Goal: Task Accomplishment & Management: Complete application form

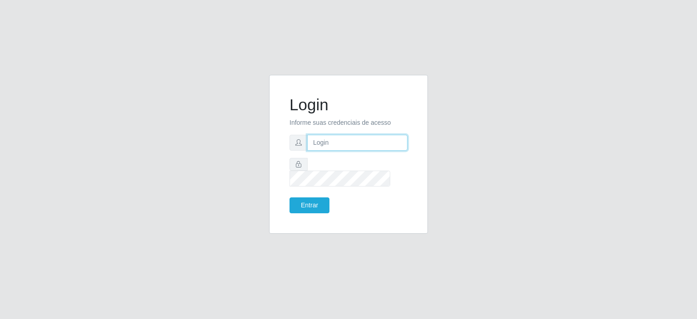
click at [349, 151] on input "text" at bounding box center [357, 143] width 100 height 16
type input "annapaulacst0723@gmail.com"
click at [312, 197] on button "Entrar" at bounding box center [310, 205] width 40 height 16
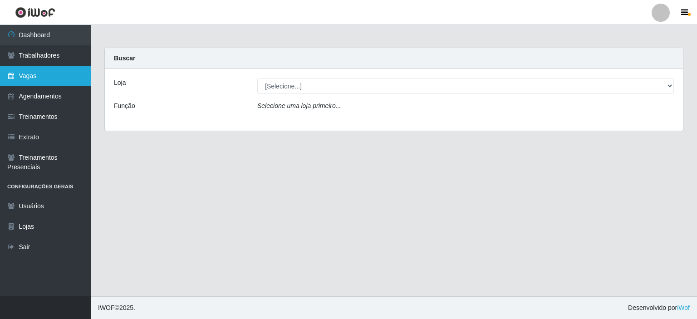
click at [30, 75] on link "Vagas" at bounding box center [45, 76] width 91 height 20
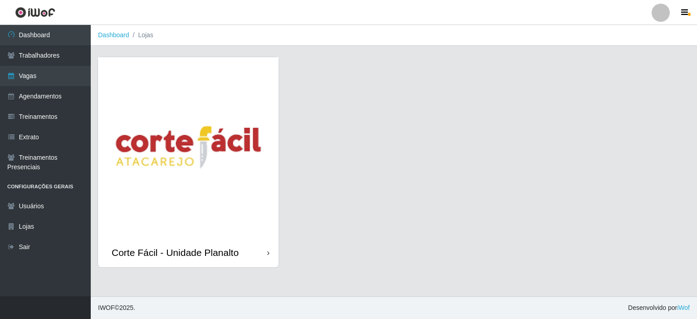
click at [164, 97] on img at bounding box center [188, 147] width 181 height 181
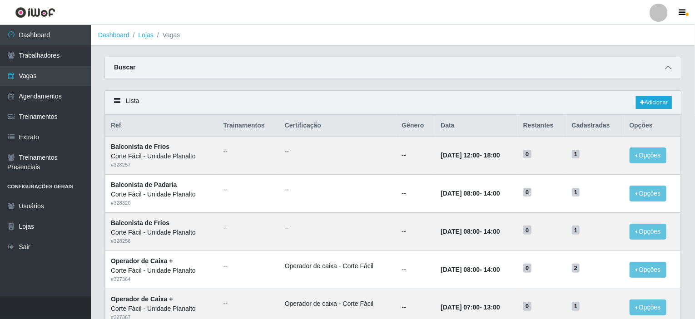
click at [664, 66] on span at bounding box center [667, 68] width 11 height 10
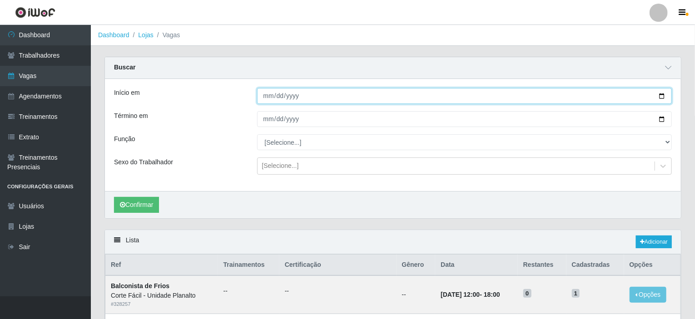
click at [665, 96] on input "Início em" at bounding box center [464, 96] width 415 height 16
type input "2025-08-18"
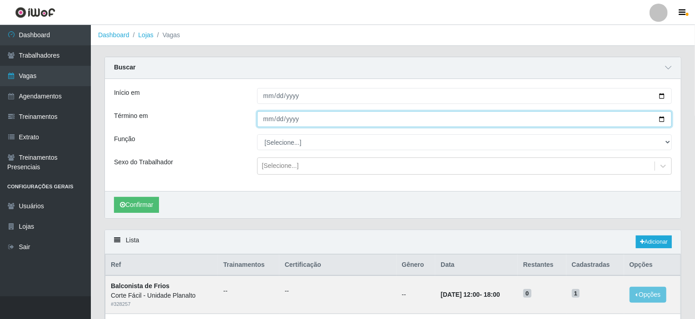
click at [665, 118] on input "Término em" at bounding box center [464, 119] width 415 height 16
type input "2025-08-20"
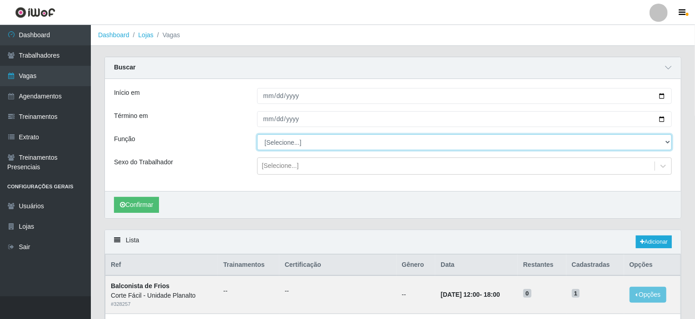
click at [332, 149] on select "[Selecione...] ASG ASG + ASG ++ Auxiliar de Estacionamento Auxiliar de Estacion…" at bounding box center [464, 142] width 415 height 16
click at [328, 143] on select "[Selecione...] ASG ASG + ASG ++ Auxiliar de Estacionamento Auxiliar de Estacion…" at bounding box center [464, 142] width 415 height 16
click at [327, 143] on select "[Selecione...] ASG ASG + ASG ++ Auxiliar de Estacionamento Auxiliar de Estacion…" at bounding box center [464, 142] width 415 height 16
select select "115"
click at [257, 134] on select "[Selecione...] ASG ASG + ASG ++ Auxiliar de Estacionamento Auxiliar de Estacion…" at bounding box center [464, 142] width 415 height 16
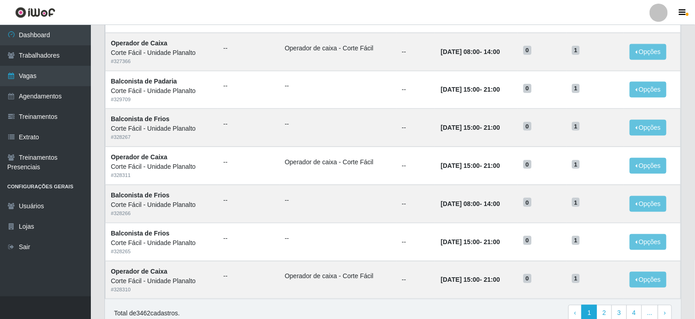
scroll to position [587, 0]
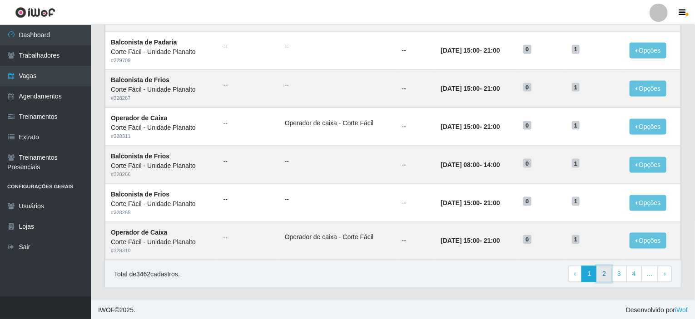
click at [603, 275] on link "2" at bounding box center [603, 274] width 15 height 16
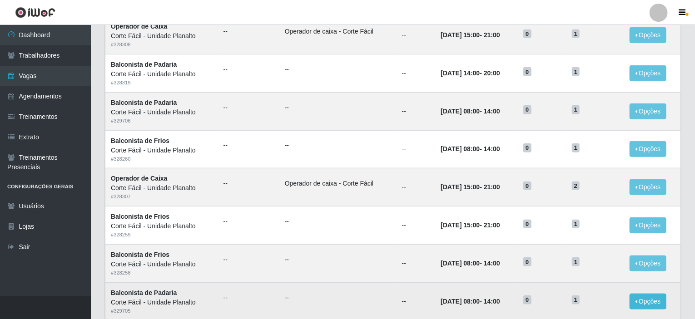
scroll to position [447, 0]
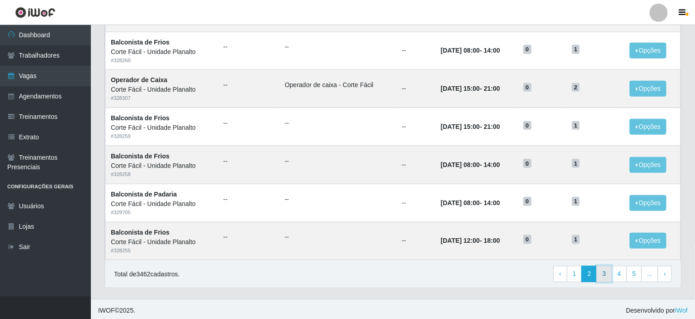
click at [606, 268] on link "3" at bounding box center [603, 274] width 15 height 16
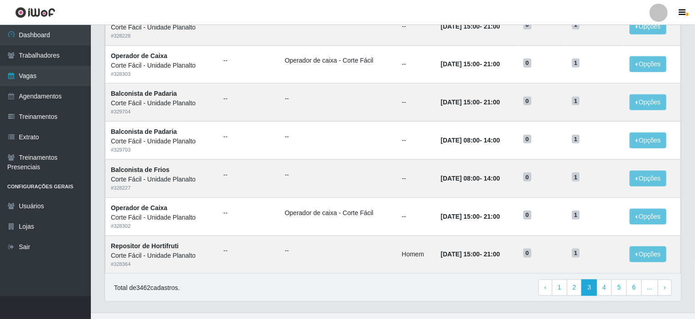
scroll to position [447, 0]
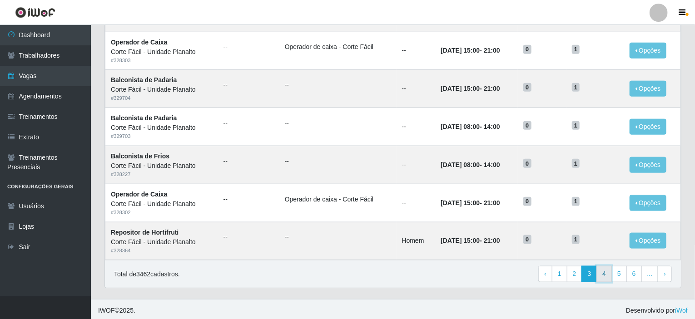
click at [601, 272] on link "4" at bounding box center [603, 274] width 15 height 16
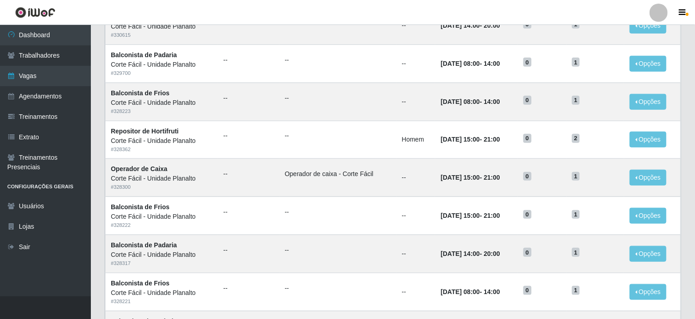
scroll to position [447, 0]
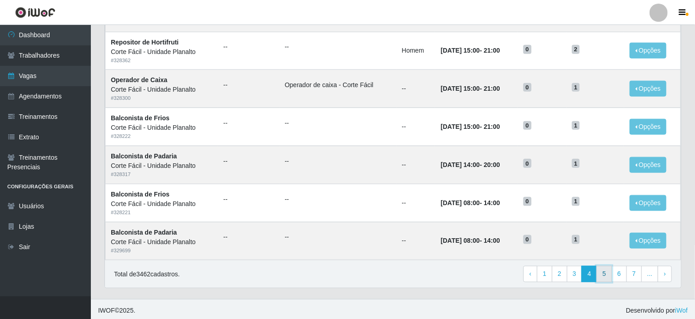
click at [605, 273] on link "5" at bounding box center [603, 274] width 15 height 16
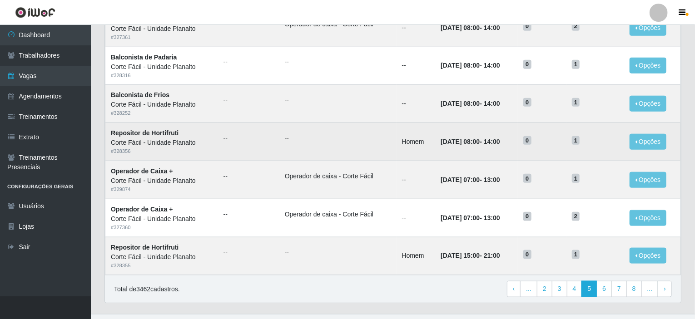
scroll to position [447, 0]
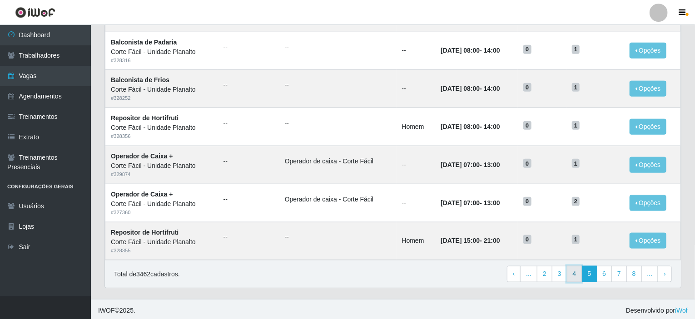
click at [577, 276] on link "4" at bounding box center [574, 274] width 15 height 16
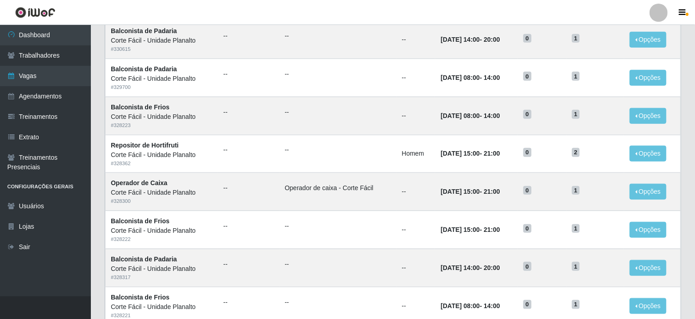
scroll to position [447, 0]
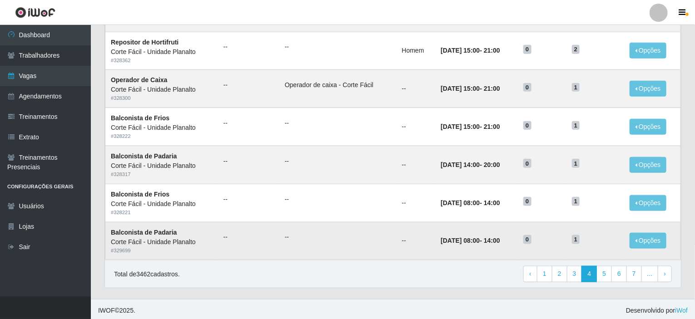
click at [321, 234] on ul "--" at bounding box center [338, 237] width 106 height 10
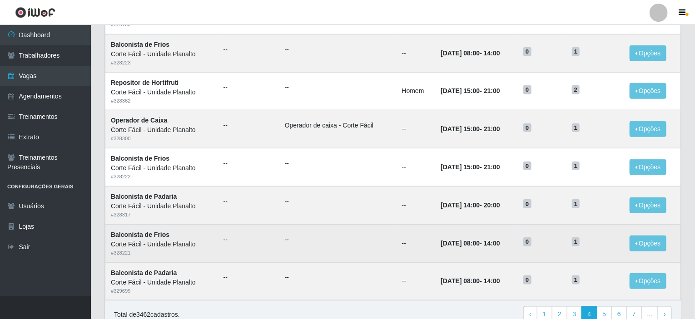
scroll to position [409, 0]
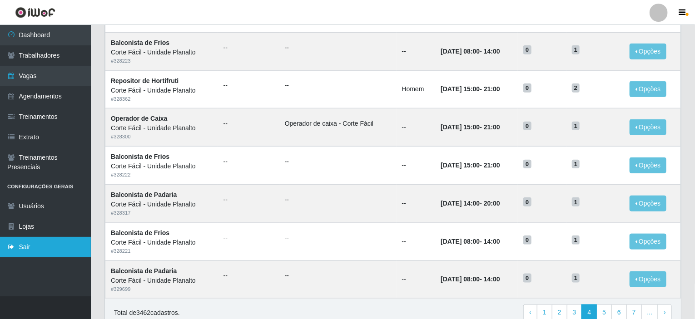
click at [21, 246] on link "Sair" at bounding box center [45, 247] width 91 height 20
